Goal: Task Accomplishment & Management: Use online tool/utility

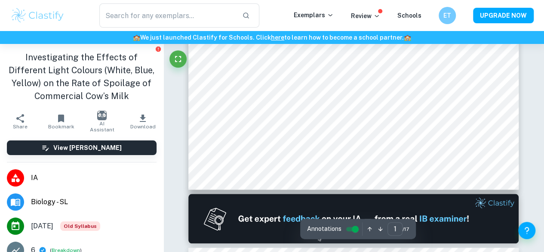
scroll to position [290, 0]
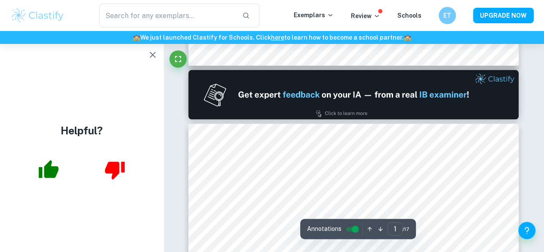
type input "2"
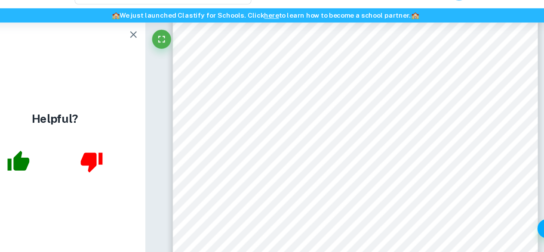
scroll to position [626, 0]
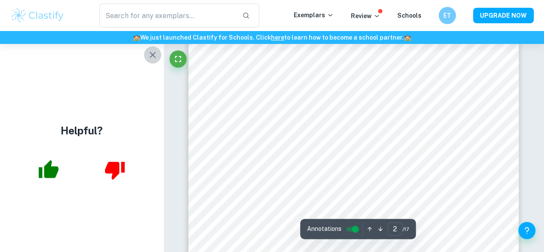
click at [152, 59] on icon "button" at bounding box center [153, 54] width 10 height 10
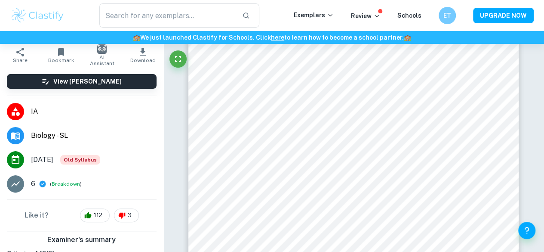
scroll to position [64, 0]
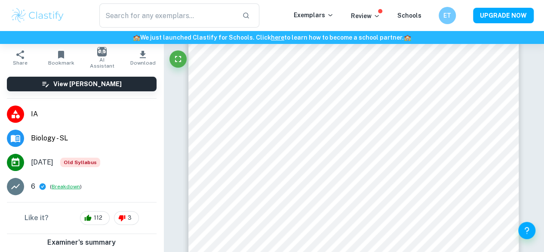
click at [59, 186] on button "Breakdown" at bounding box center [66, 186] width 28 height 8
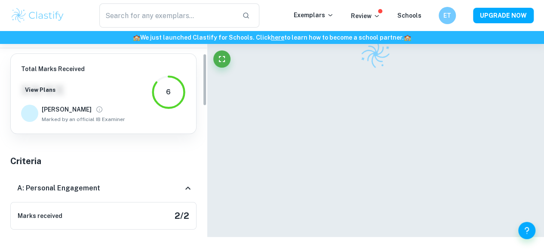
scroll to position [0, 0]
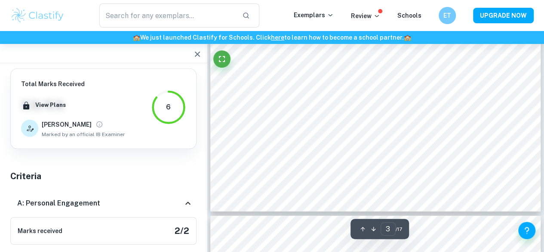
type input "4"
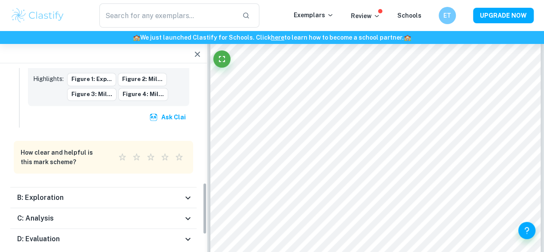
scroll to position [436, 0]
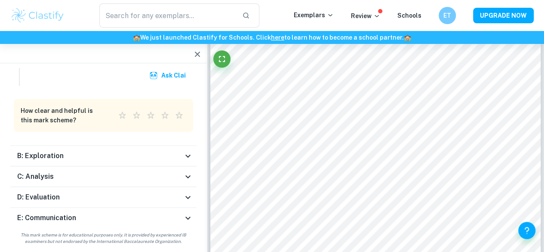
click at [166, 215] on div "E: Communication" at bounding box center [100, 218] width 166 height 10
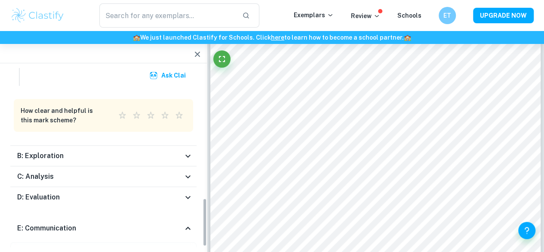
scroll to position [886, 0]
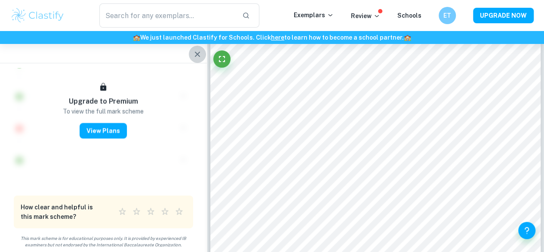
click at [202, 53] on icon "button" at bounding box center [197, 54] width 10 height 10
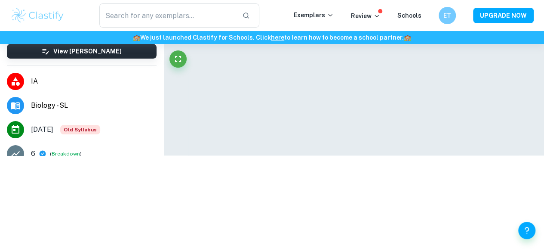
scroll to position [114, 0]
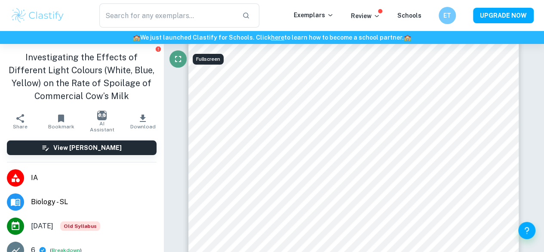
click at [173, 56] on icon "Fullscreen" at bounding box center [178, 59] width 10 height 10
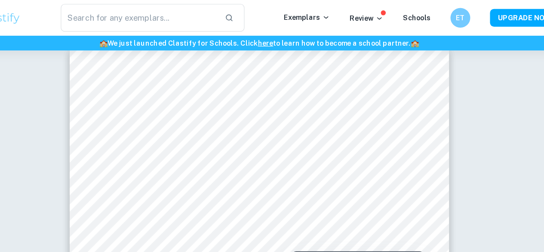
scroll to position [3135, 0]
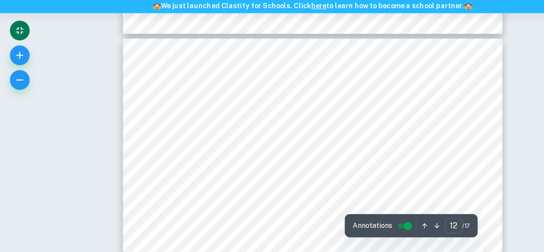
type input "13"
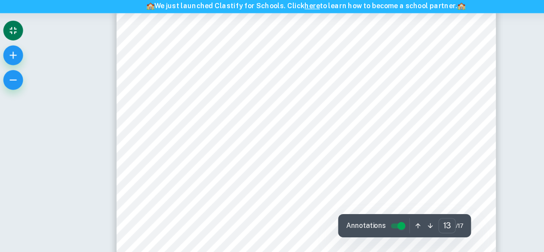
scroll to position [5540, 0]
